Goal: Transaction & Acquisition: Book appointment/travel/reservation

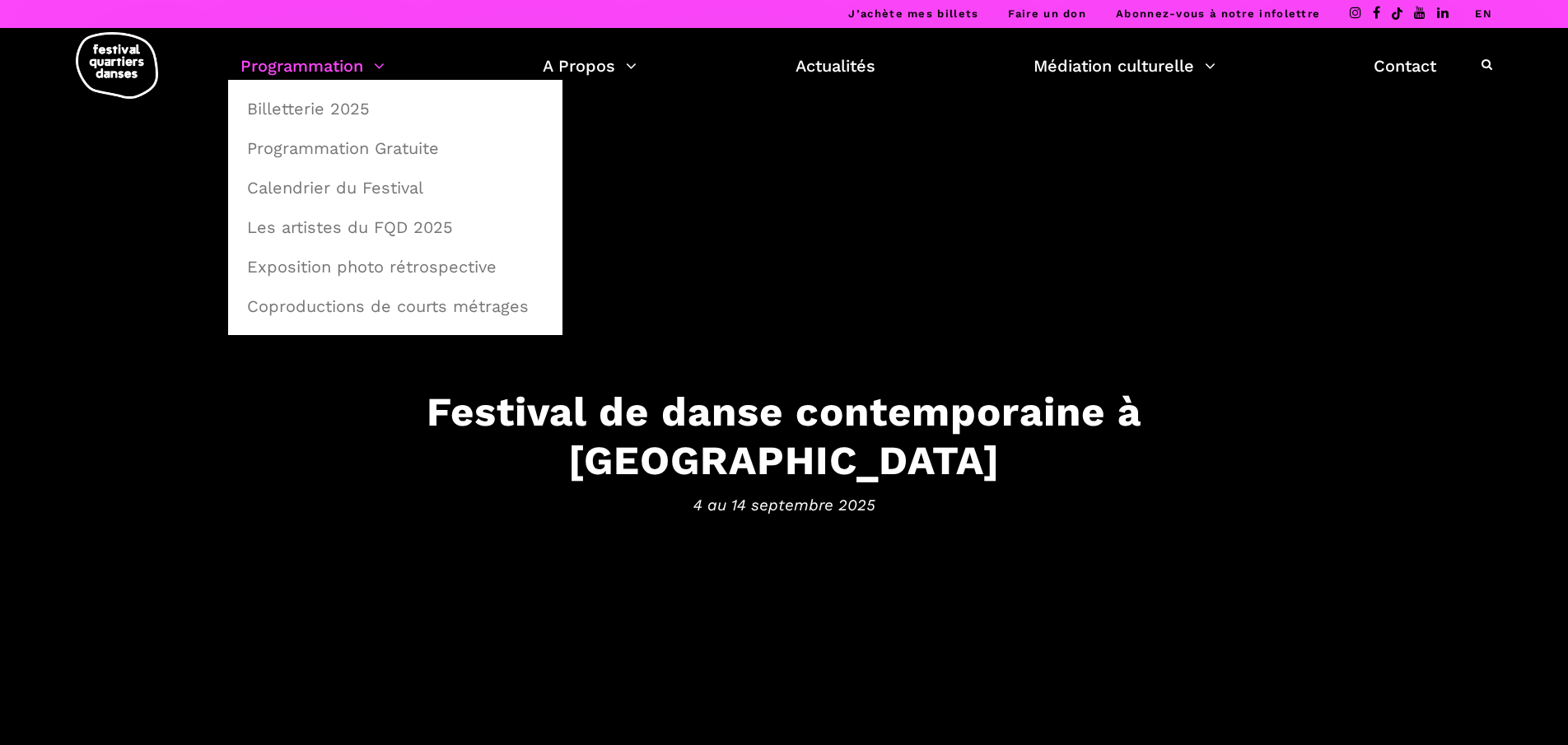
click at [366, 68] on link "Programmation" at bounding box center [313, 66] width 144 height 28
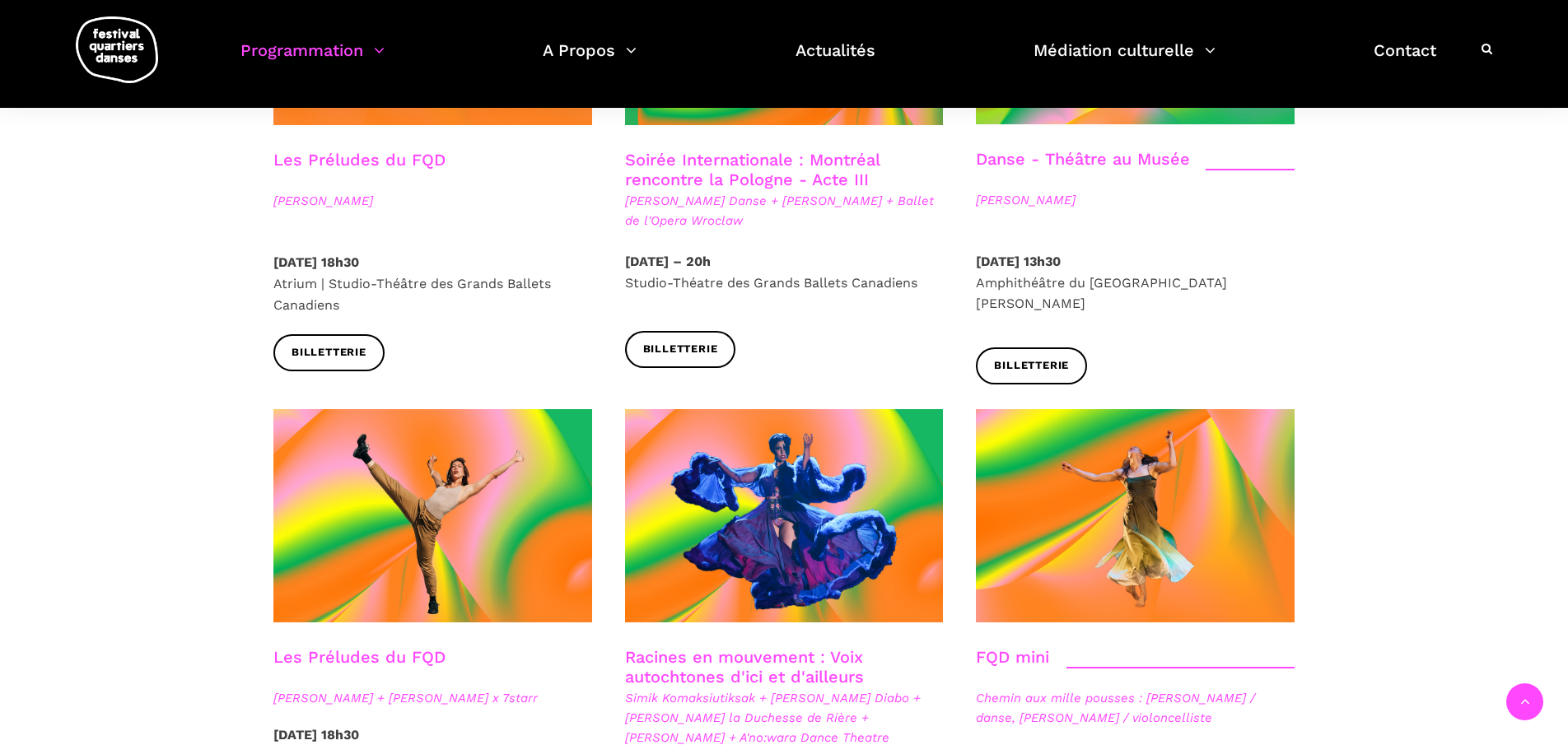
scroll to position [2174, 0]
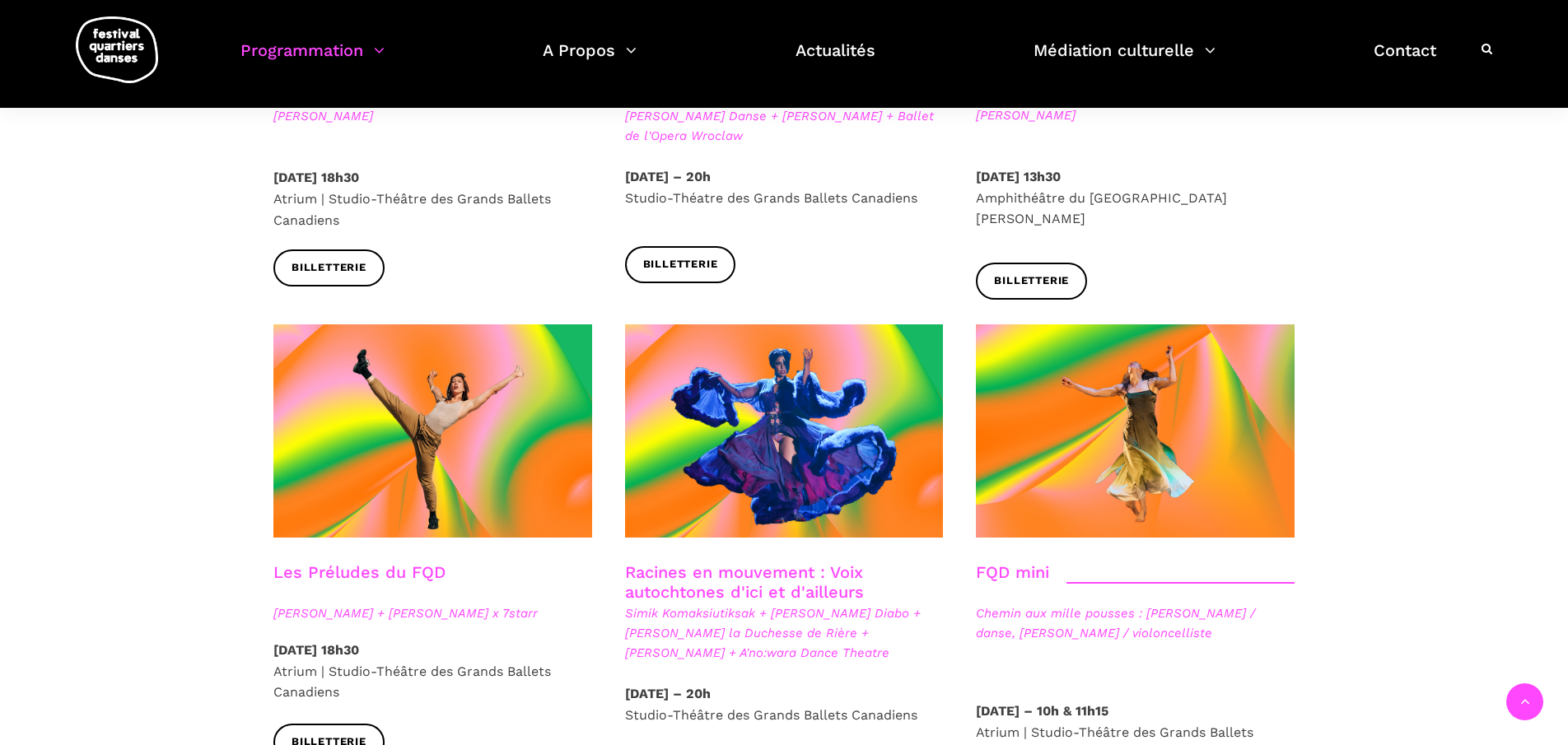
click at [668, 604] on span "Simik Komaksiutiksak + Marshall Kahente Diabo + Lou Lou la Duchesse de Rière + …" at bounding box center [785, 633] width 319 height 59
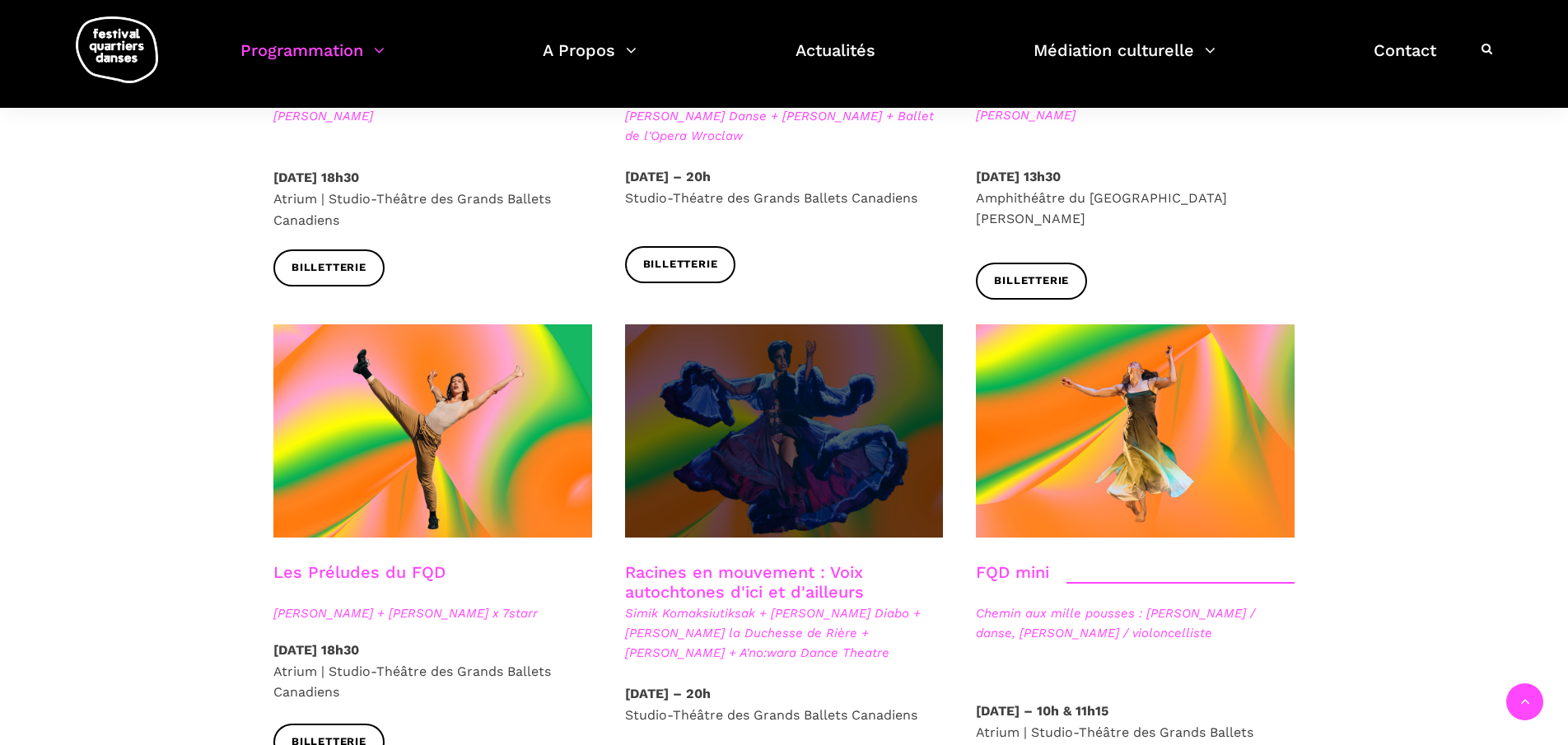
click at [738, 426] on span at bounding box center [785, 431] width 319 height 213
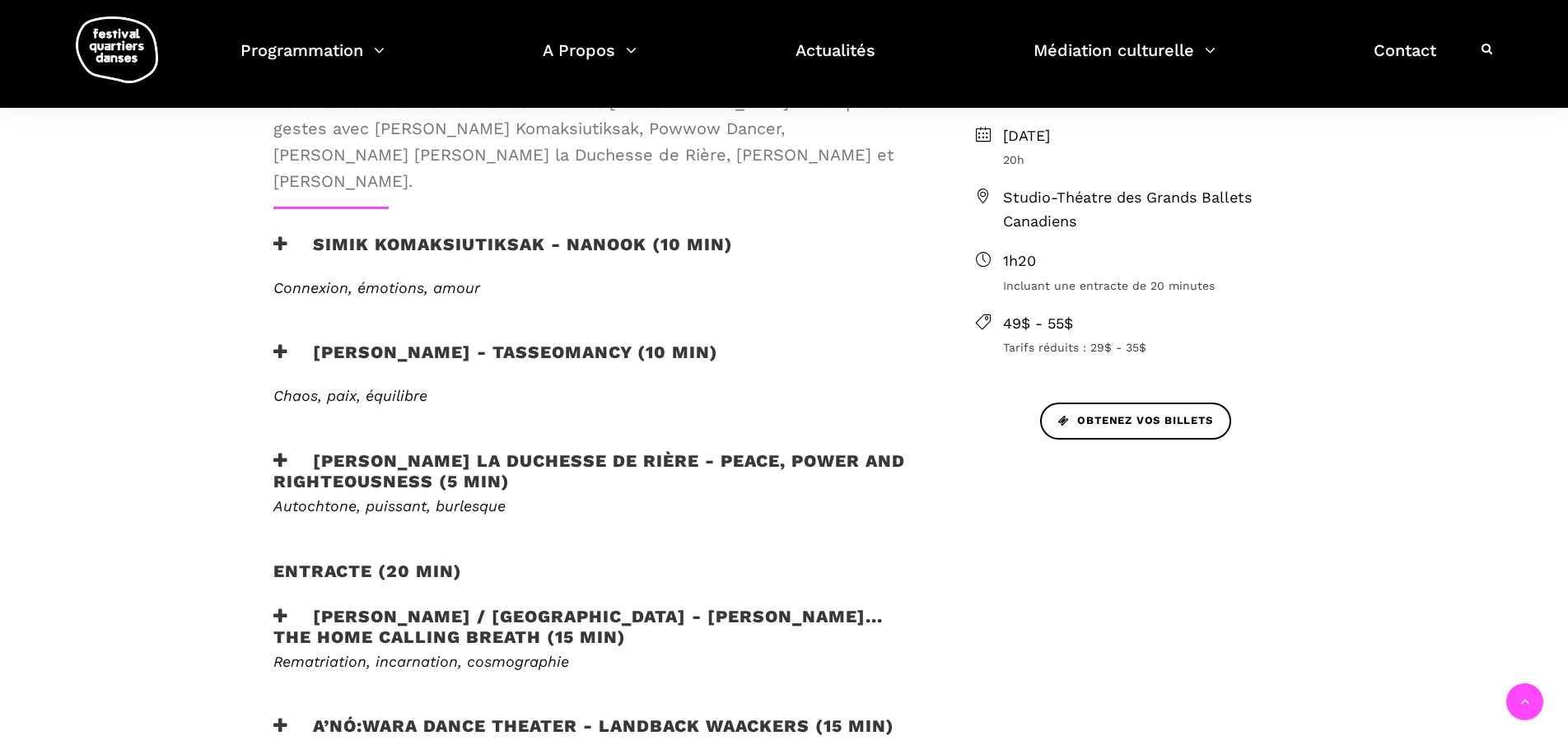
scroll to position [667, 0]
